Goal: Task Accomplishment & Management: Complete application form

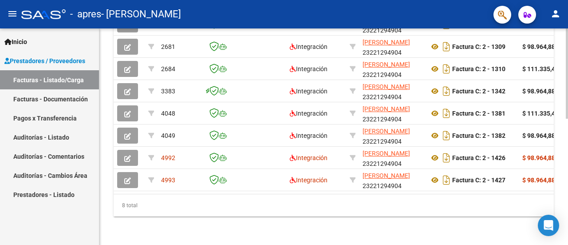
scroll to position [0, 386]
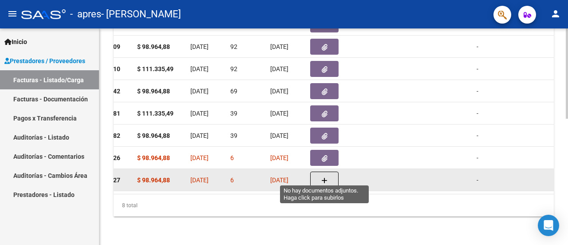
click at [320, 172] on button "button" at bounding box center [324, 179] width 28 height 17
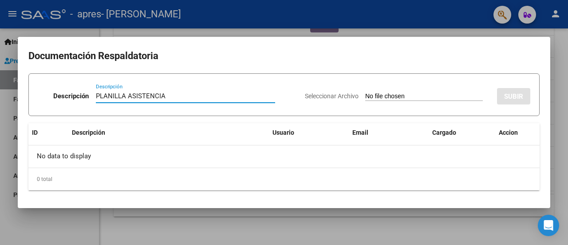
type input "PLANILLA ASISTENCIA"
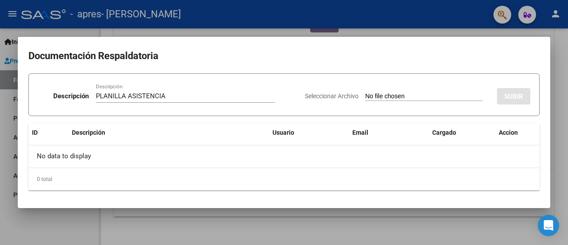
click at [378, 97] on input "Seleccionar Archivo" at bounding box center [425, 96] width 118 height 8
type input "C:\fakepath\ASISTENCIA [PERSON_NAME] 082025.pdf"
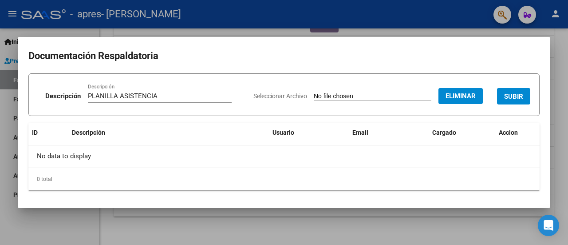
click at [521, 100] on span "SUBIR" at bounding box center [514, 96] width 19 height 8
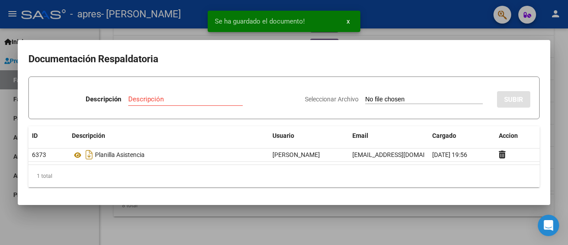
click at [444, 218] on div at bounding box center [284, 122] width 568 height 245
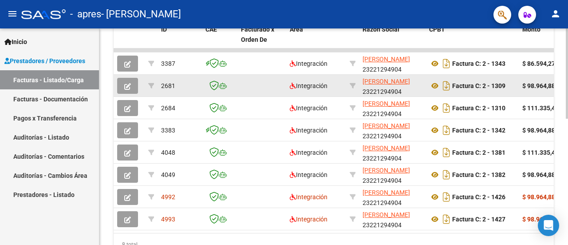
scroll to position [266, 0]
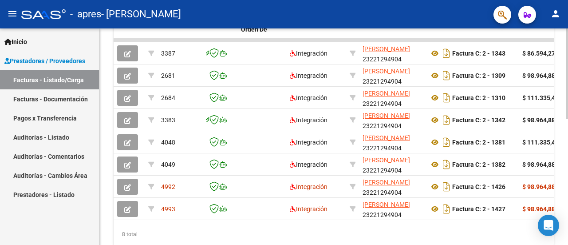
click at [498, 222] on datatable-body "3387 Integración [PERSON_NAME] 23221294904 Factura C: 2 - 1343 $ 86.594,27 [DAT…" at bounding box center [334, 130] width 441 height 184
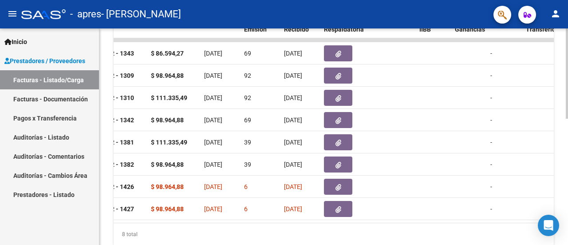
scroll to position [0, 63]
